Goal: Find specific page/section: Find specific page/section

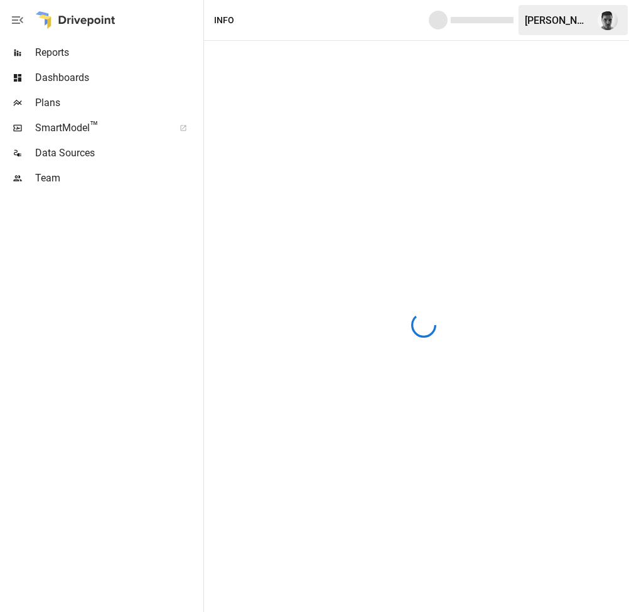
click at [76, 54] on span "Reports" at bounding box center [118, 52] width 166 height 15
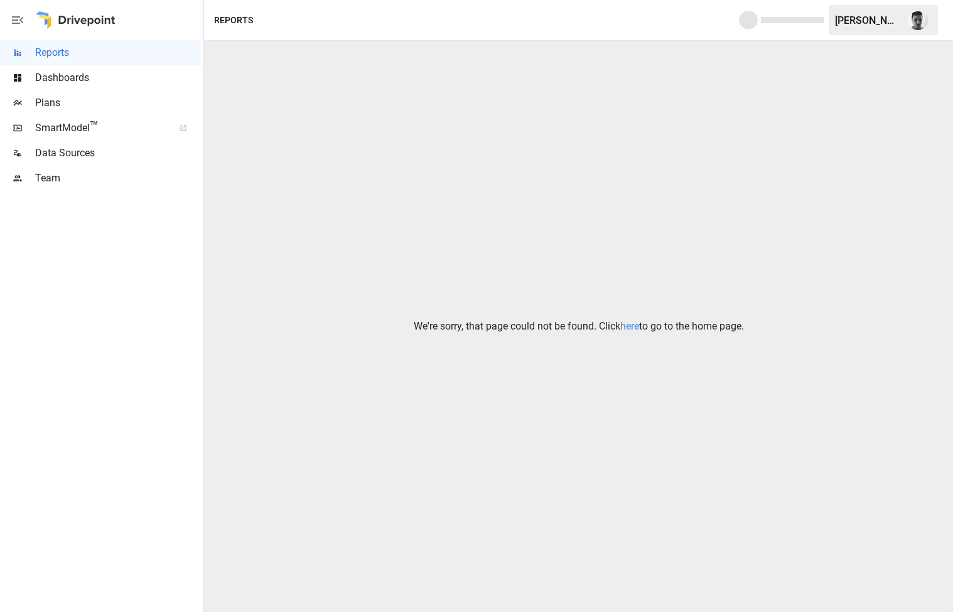
click at [626, 327] on link "here" at bounding box center [630, 326] width 19 height 12
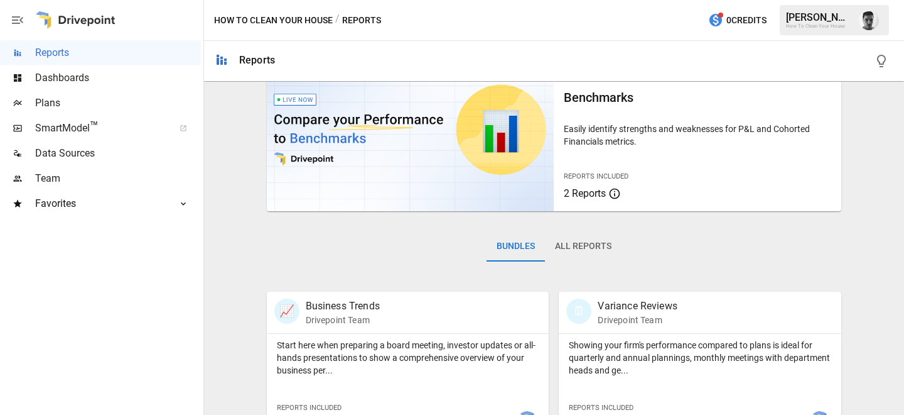
scroll to position [57, 0]
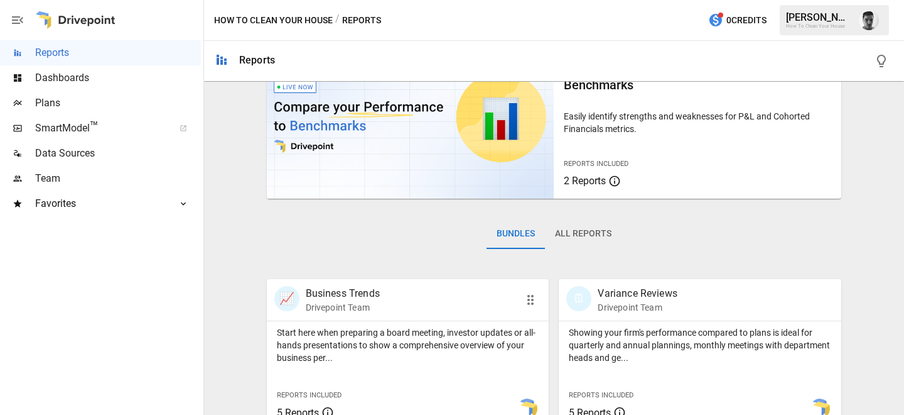
drag, startPoint x: 128, startPoint y: 345, endPoint x: 495, endPoint y: 282, distance: 372.9
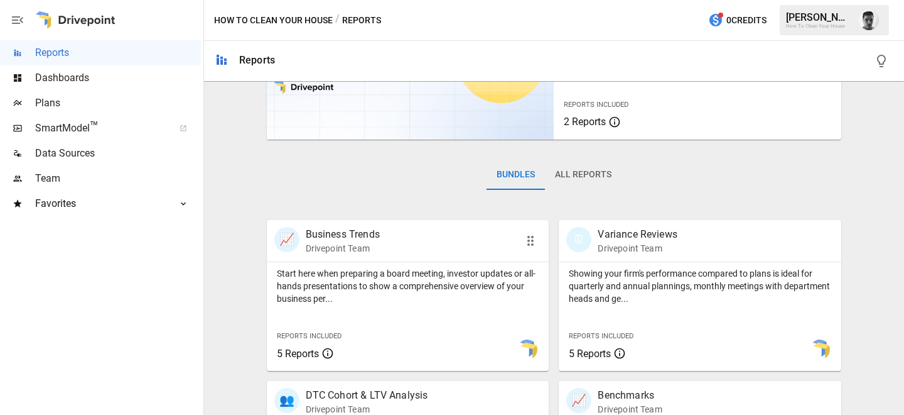
click at [321, 286] on p "Start here when preparing a board meeting, investor updates or all-hands presen…" at bounding box center [408, 286] width 263 height 38
